Goal: Entertainment & Leisure: Consume media (video, audio)

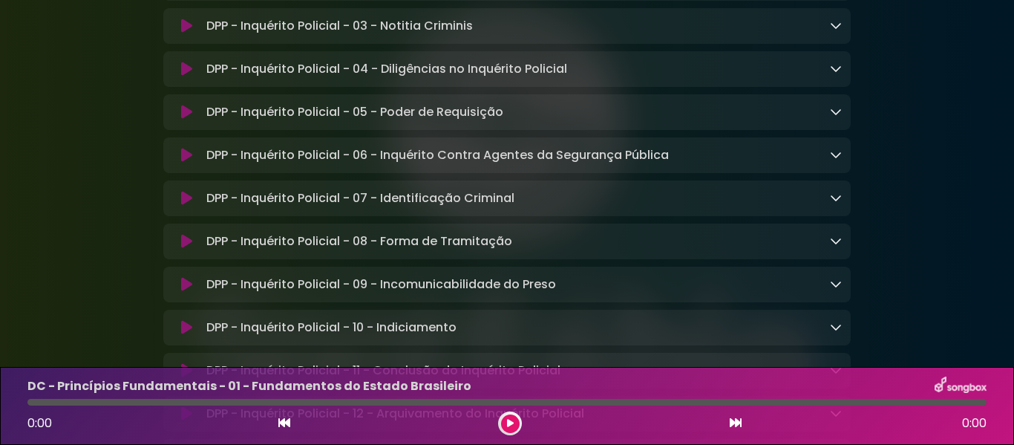
scroll to position [6680, 0]
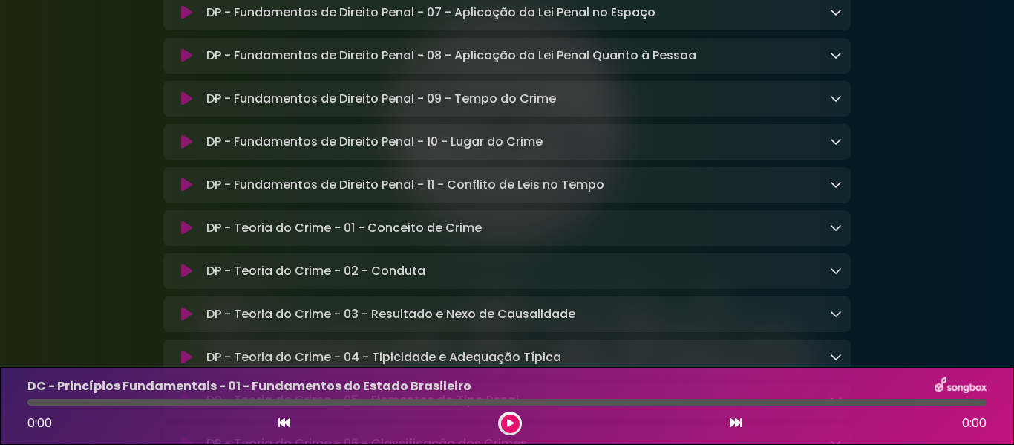
scroll to position [8454, 0]
click at [842, 106] on div "DP - Fundamentos de Direito Penal - 09 - Tempo do Crime Loading Track..." at bounding box center [506, 97] width 687 height 18
click at [836, 102] on icon at bounding box center [836, 97] width 12 height 12
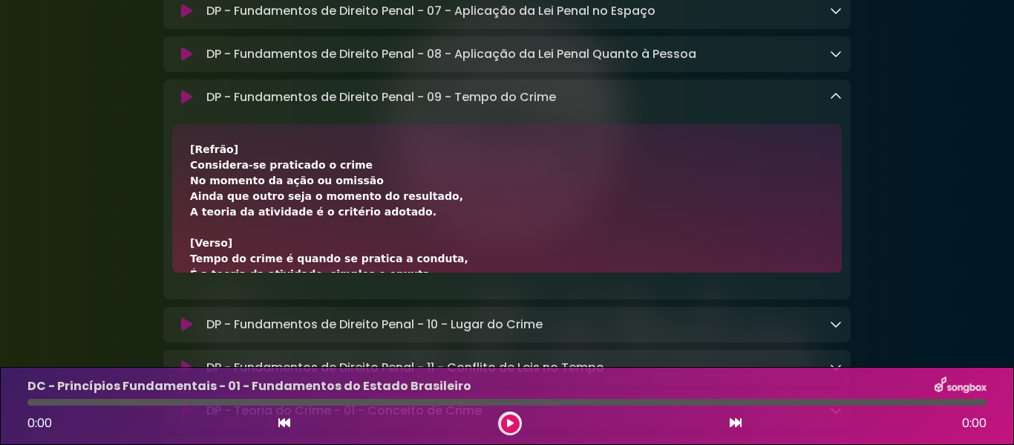
click at [836, 102] on icon at bounding box center [836, 97] width 12 height 12
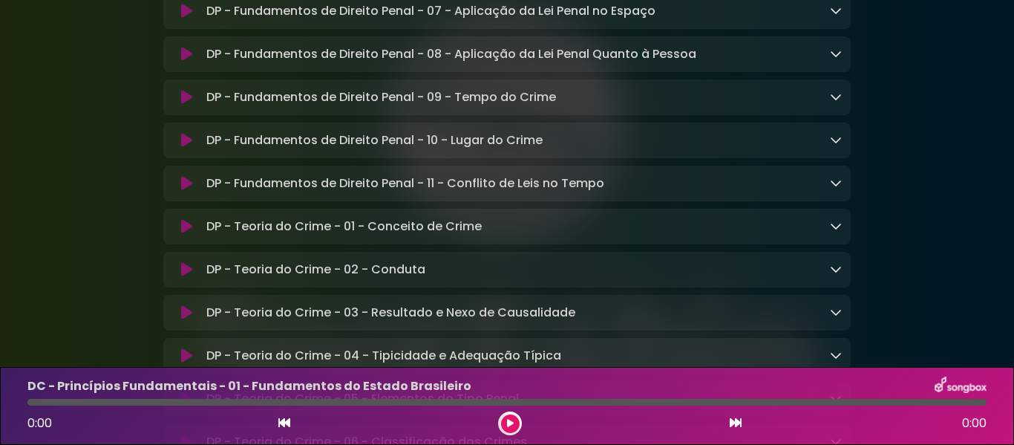
click at [837, 145] on icon at bounding box center [836, 140] width 12 height 12
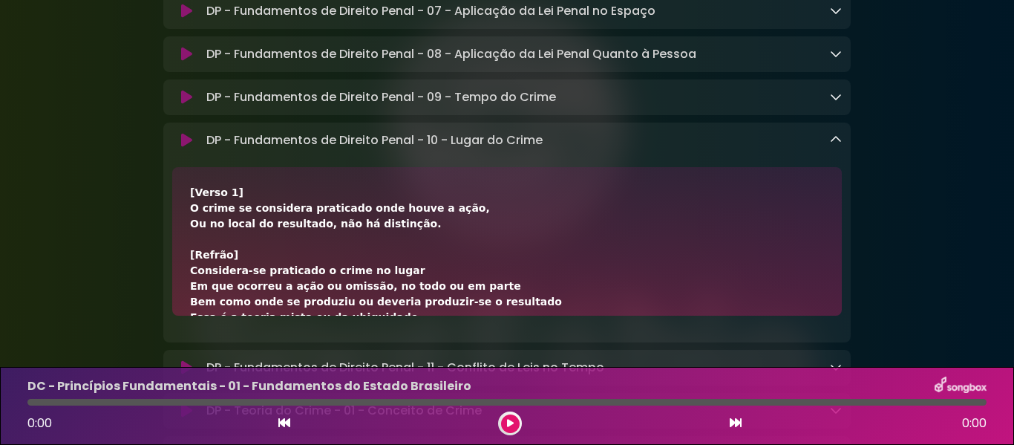
click at [837, 145] on icon at bounding box center [836, 140] width 12 height 12
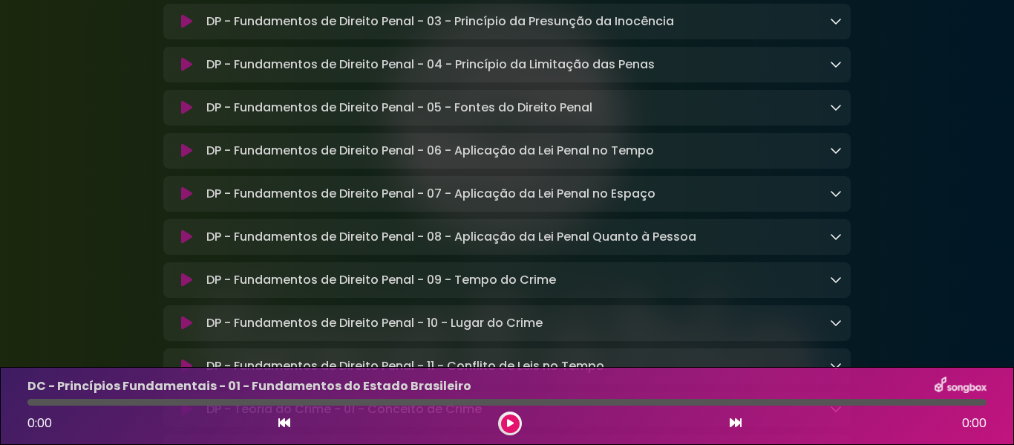
scroll to position [8306, 0]
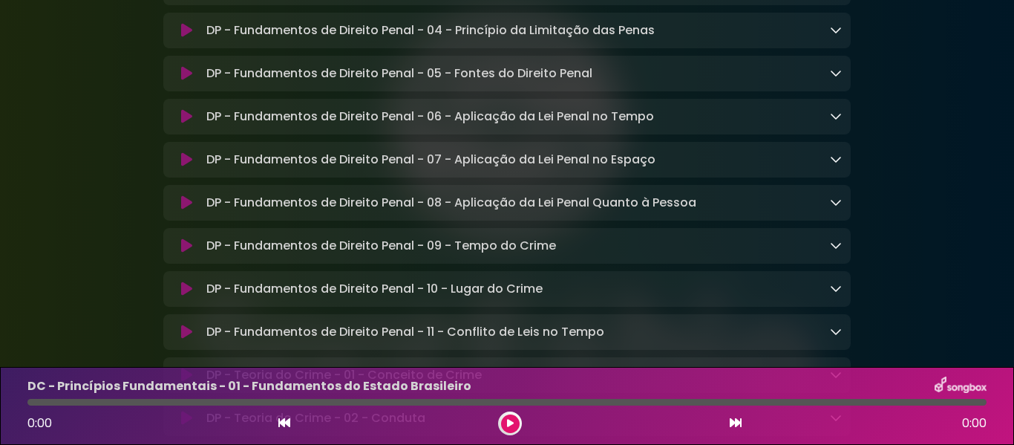
click at [828, 82] on div "DP - Fundamentos de Direito Penal - 05 - Fontes do Direito Penal Loading Track.…" at bounding box center [520, 74] width 641 height 18
click at [831, 79] on icon at bounding box center [836, 73] width 12 height 12
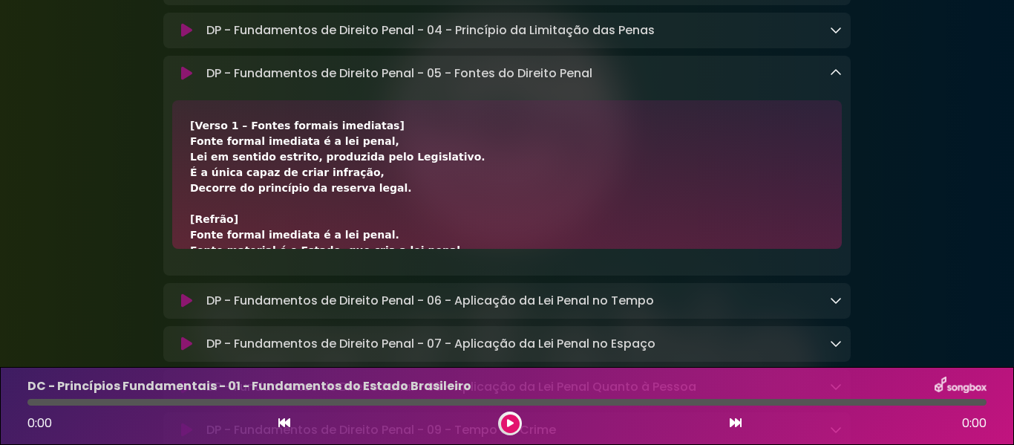
click at [831, 79] on icon at bounding box center [836, 73] width 12 height 12
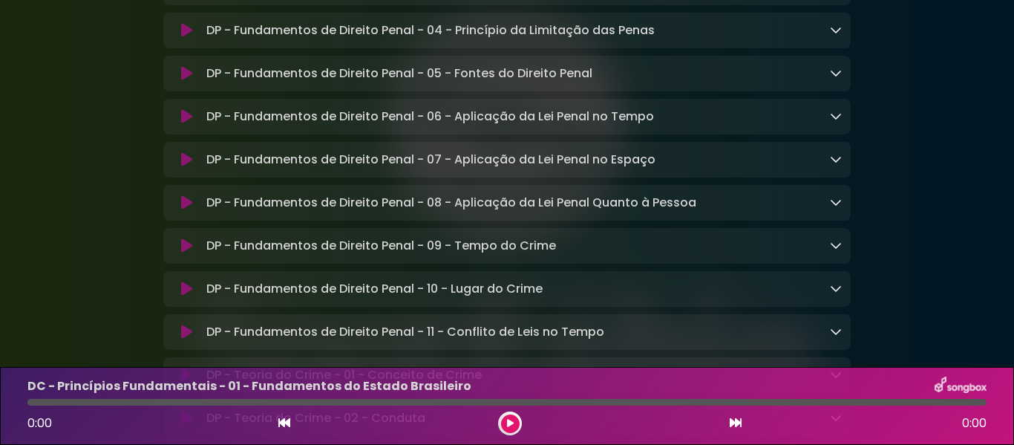
scroll to position [8380, 0]
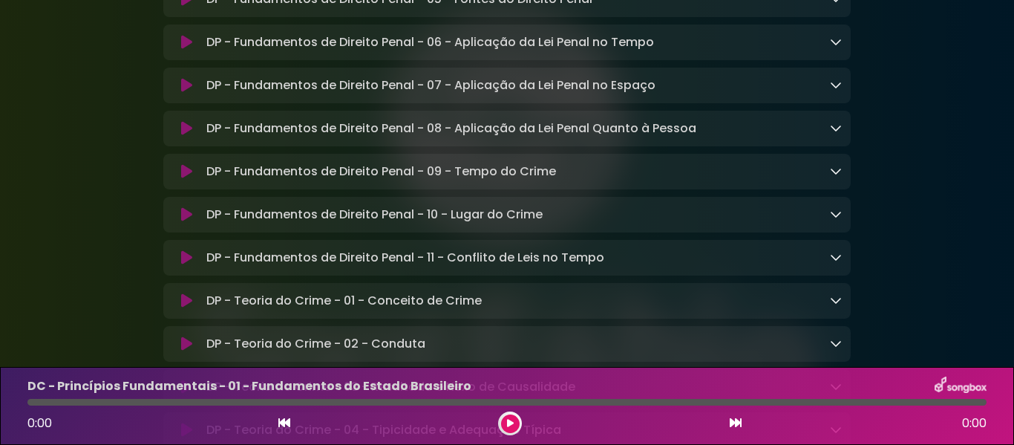
click at [838, 134] on icon at bounding box center [836, 128] width 12 height 12
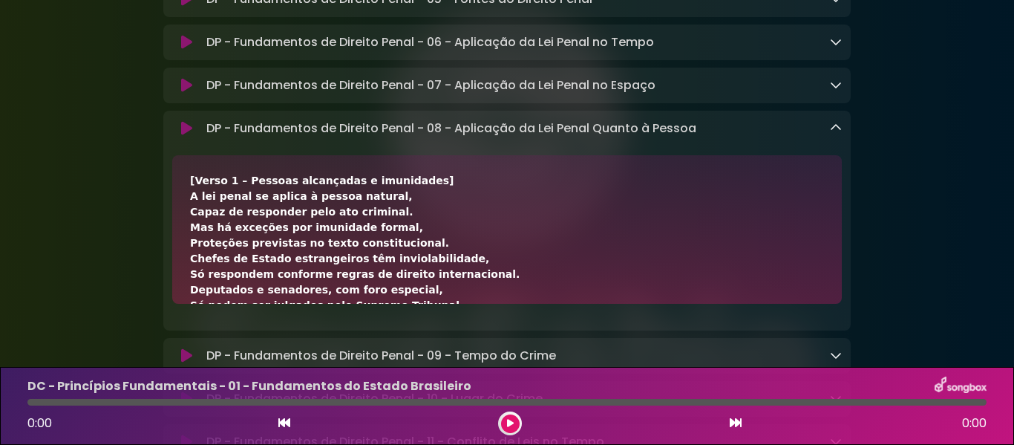
scroll to position [8454, 0]
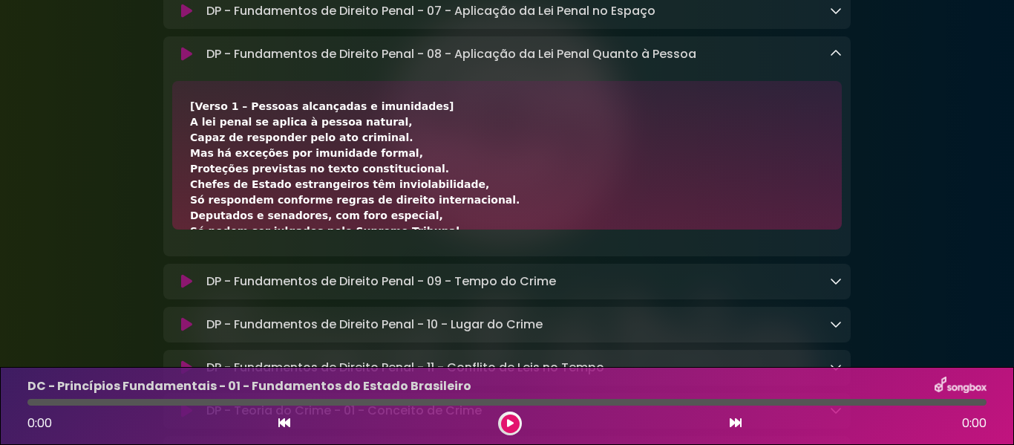
click at [834, 59] on icon at bounding box center [836, 54] width 12 height 12
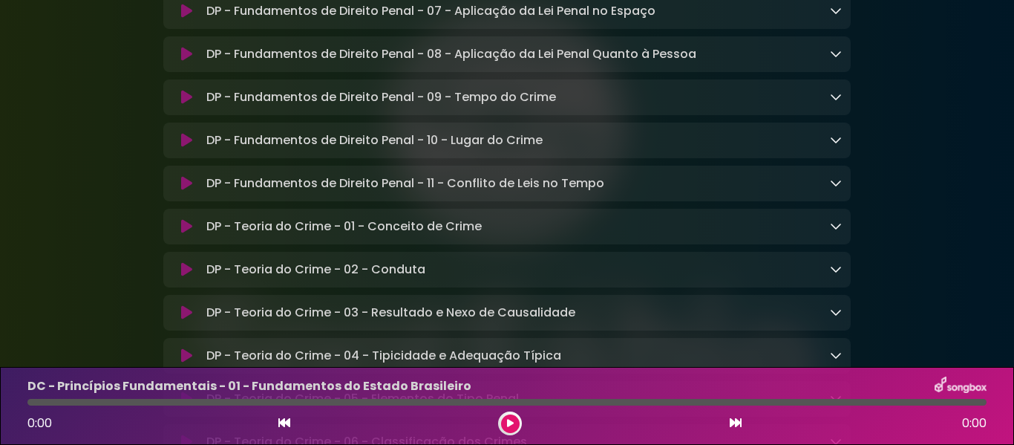
scroll to position [8528, 0]
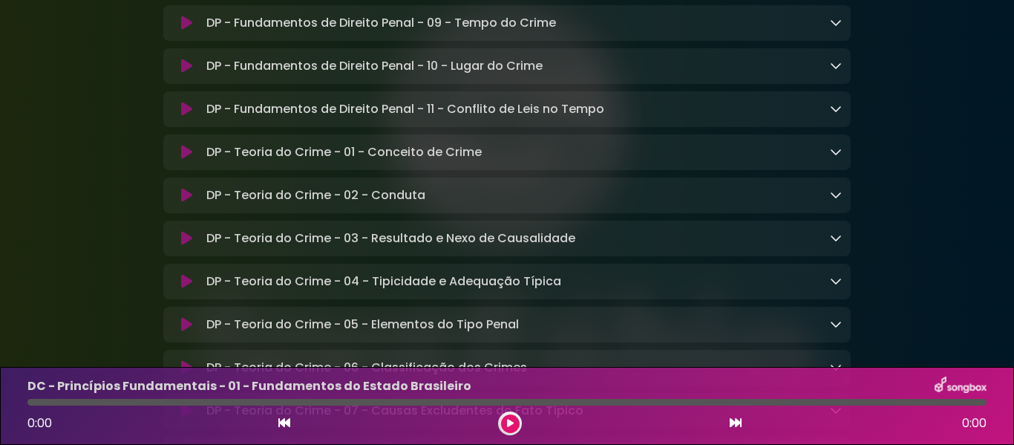
click at [834, 114] on icon at bounding box center [836, 108] width 12 height 12
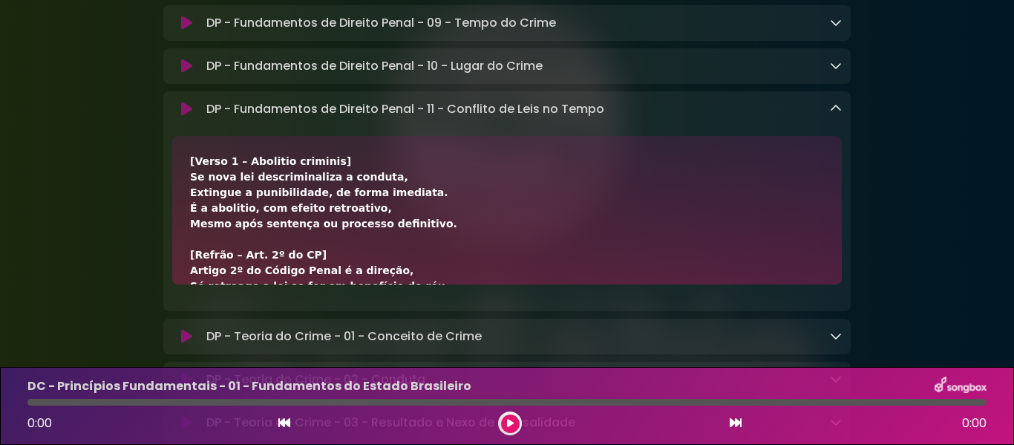
click at [518, 420] on div at bounding box center [510, 423] width 24 height 24
click at [187, 117] on icon at bounding box center [186, 109] width 11 height 15
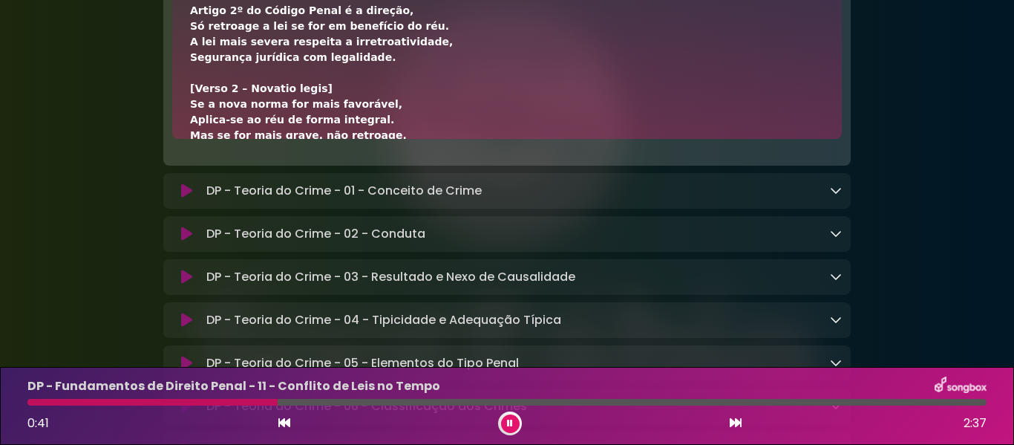
scroll to position [148, 0]
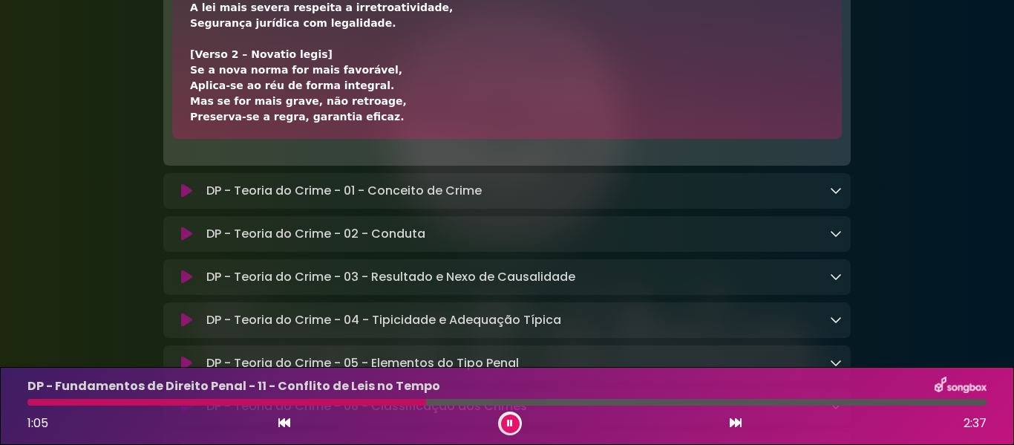
click at [512, 423] on icon at bounding box center [510, 423] width 6 height 9
